Goal: Task Accomplishment & Management: Manage account settings

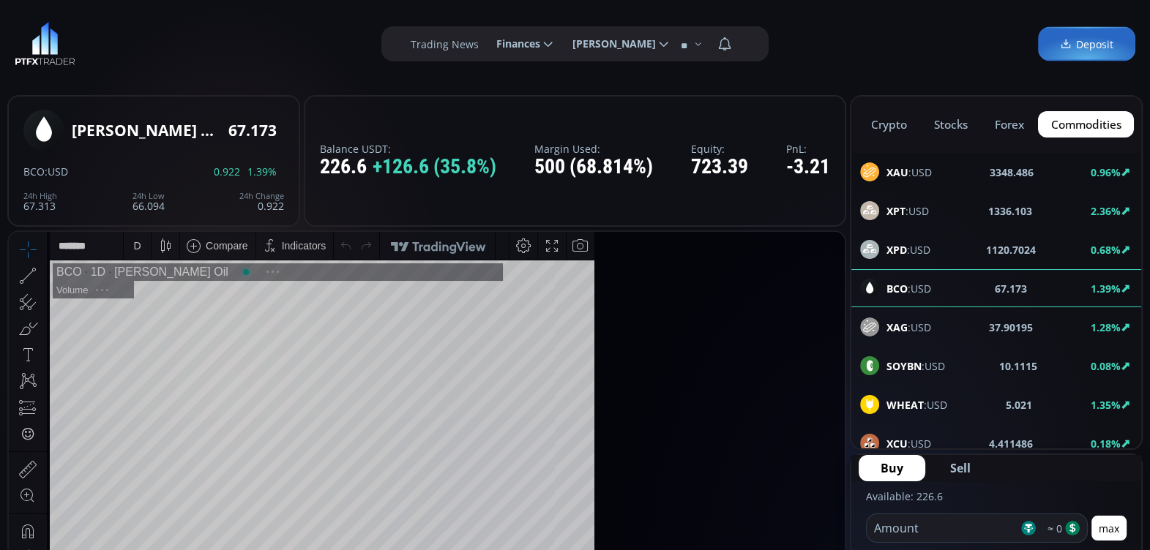
scroll to position [200, 0]
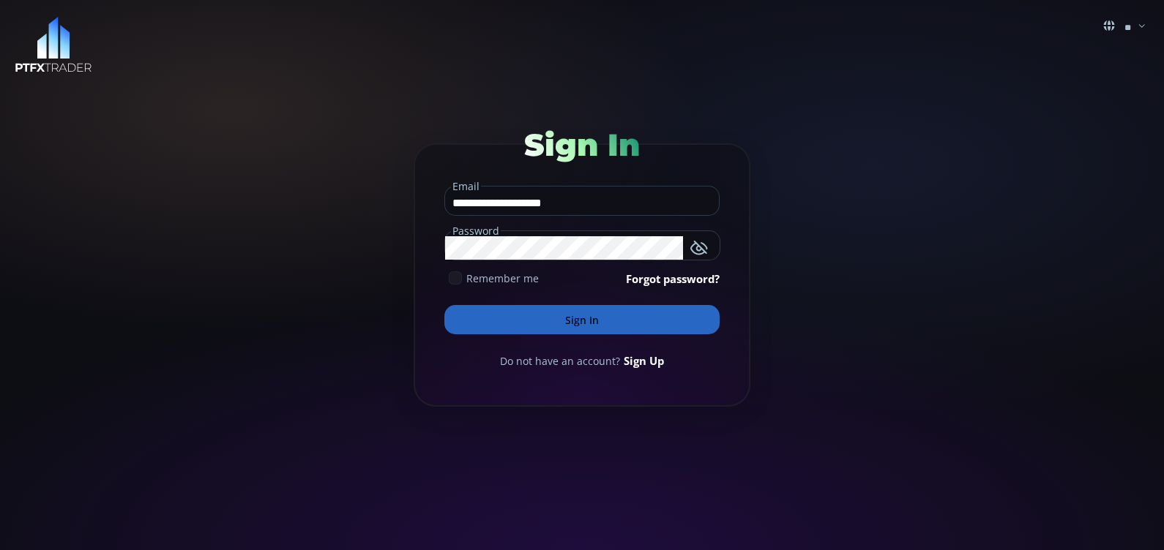
click at [454, 278] on icon at bounding box center [455, 278] width 13 height 13
click at [532, 318] on button "Sign In" at bounding box center [581, 319] width 275 height 29
